Goal: Find specific page/section: Find specific page/section

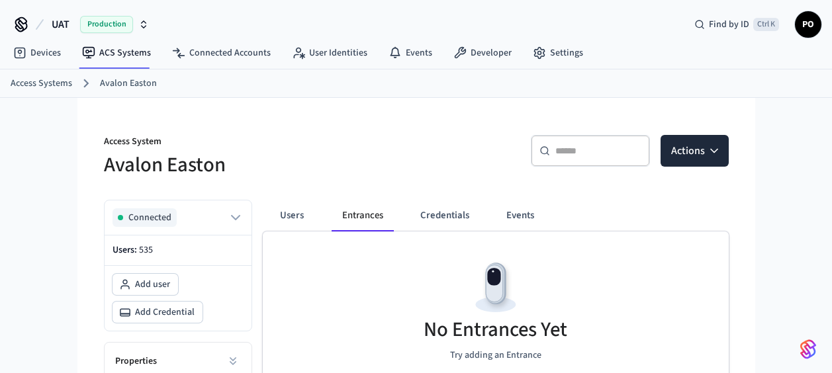
scroll to position [1, 0]
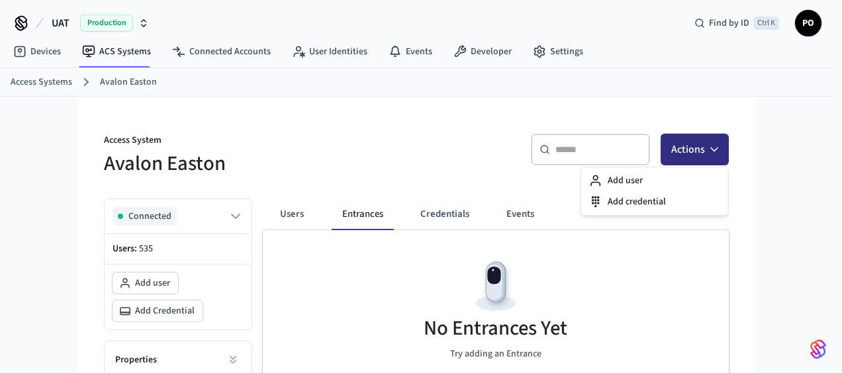
click at [719, 150] on icon "button" at bounding box center [713, 149] width 13 height 13
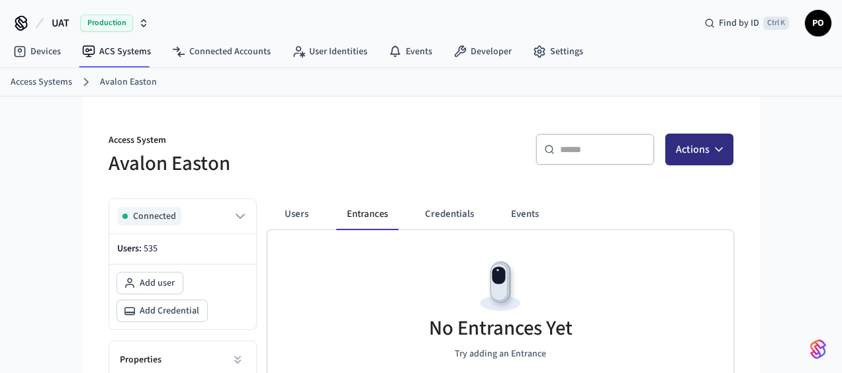
click at [404, 155] on h5 "Avalon Easton" at bounding box center [261, 163] width 304 height 27
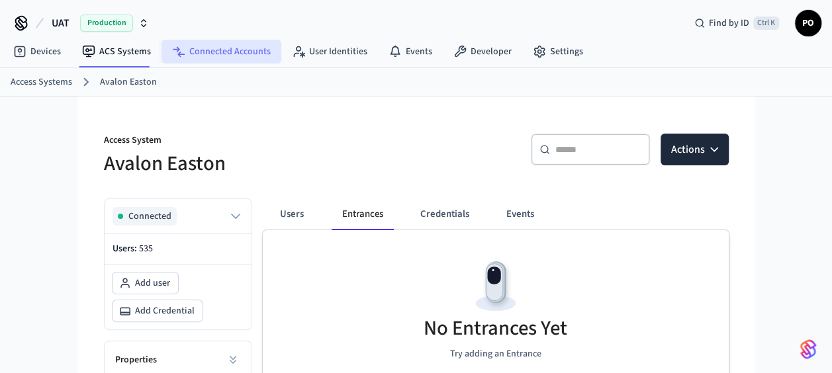
click at [204, 50] on link "Connected Accounts" at bounding box center [221, 52] width 120 height 24
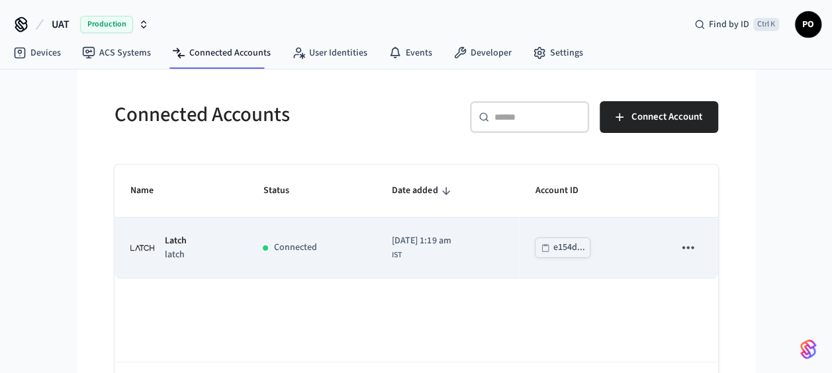
click at [248, 259] on td "Connected" at bounding box center [311, 248] width 129 height 60
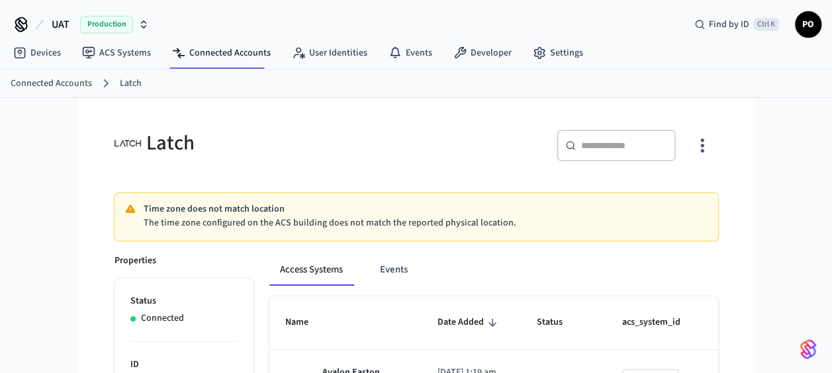
scroll to position [210, 0]
